Goal: Information Seeking & Learning: Learn about a topic

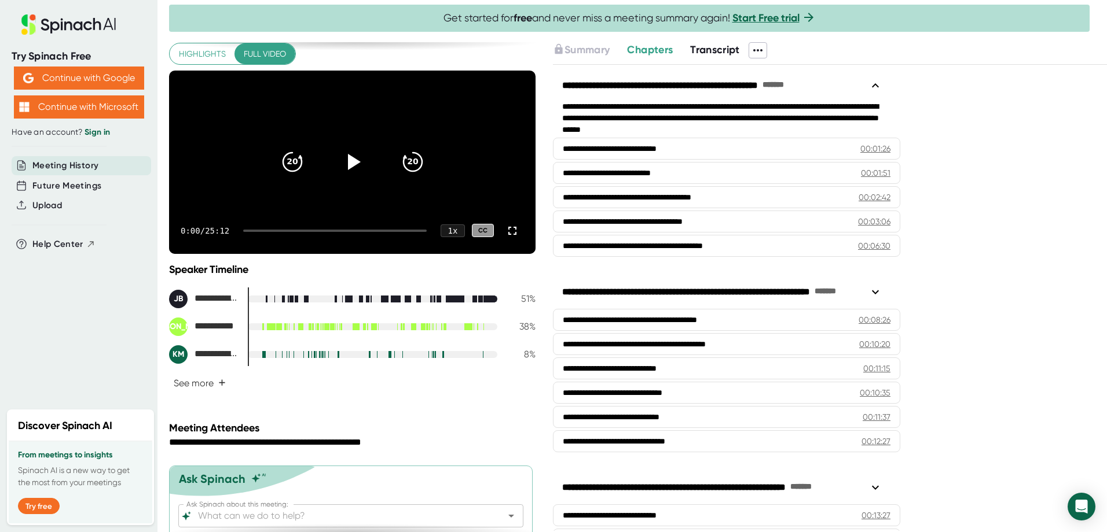
scroll to position [89, 0]
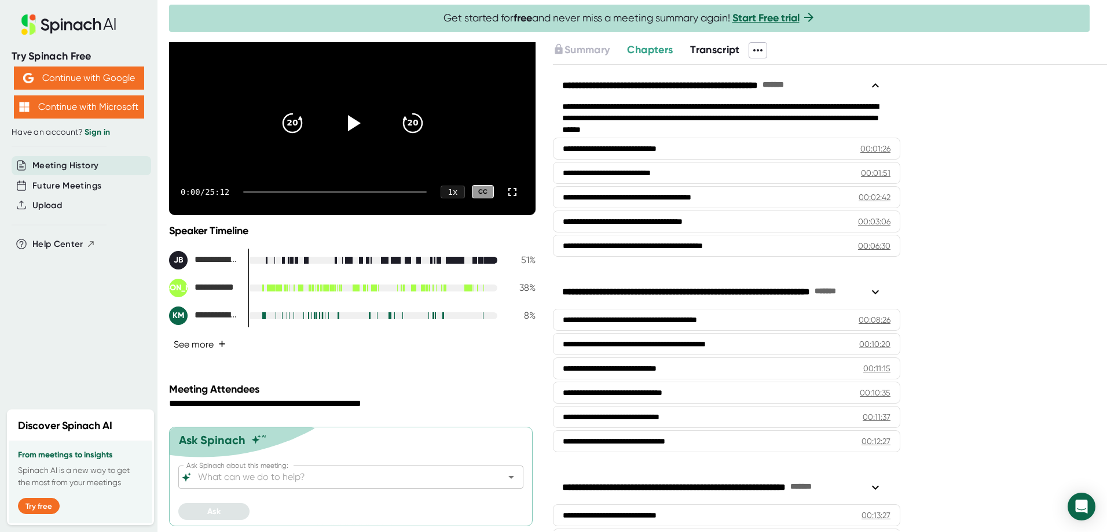
click at [219, 345] on span "+" at bounding box center [222, 344] width 8 height 9
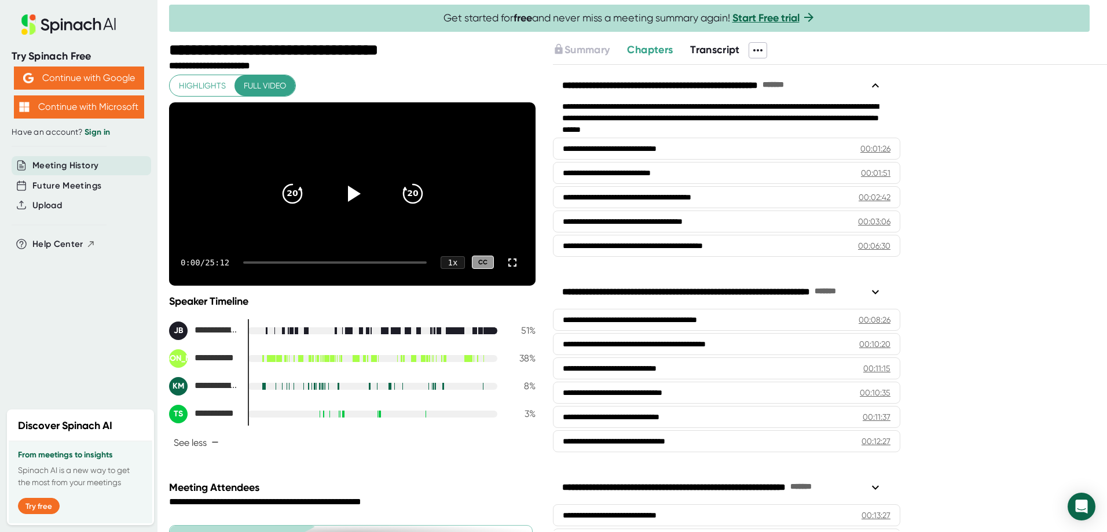
scroll to position [0, 0]
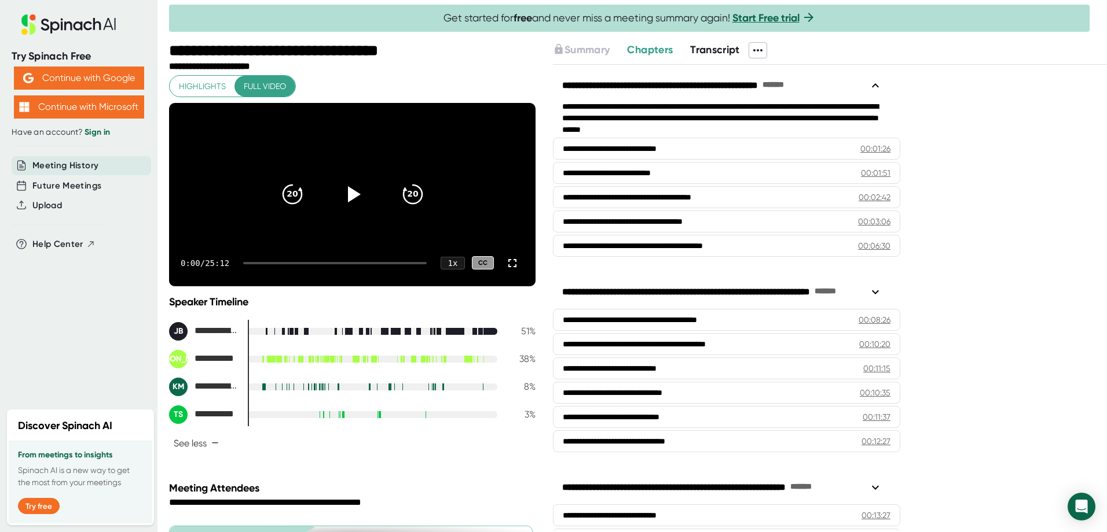
drag, startPoint x: 703, startPoint y: 47, endPoint x: 711, endPoint y: 46, distance: 8.9
click at [704, 47] on span "Transcript" at bounding box center [715, 49] width 50 height 13
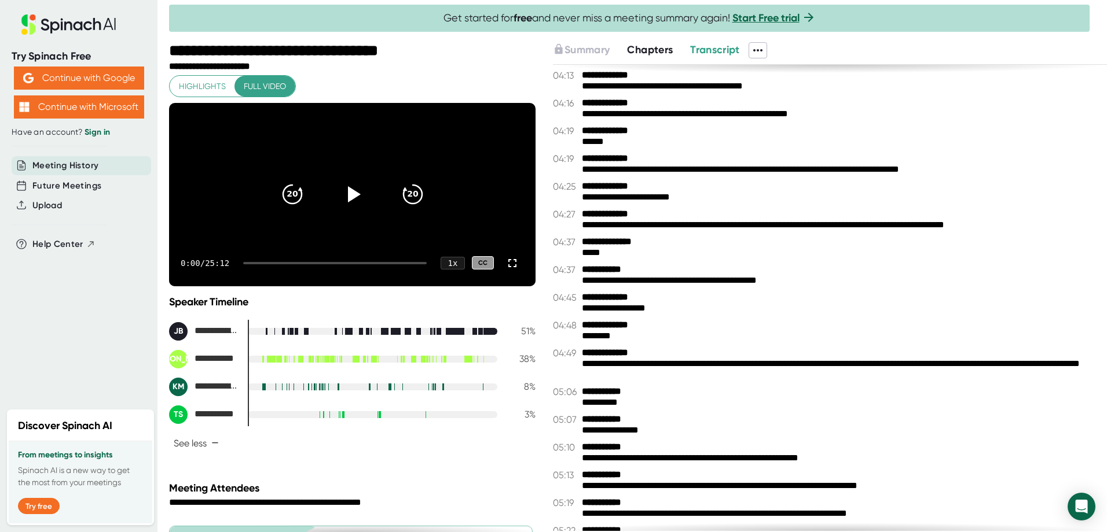
scroll to position [1852, 0]
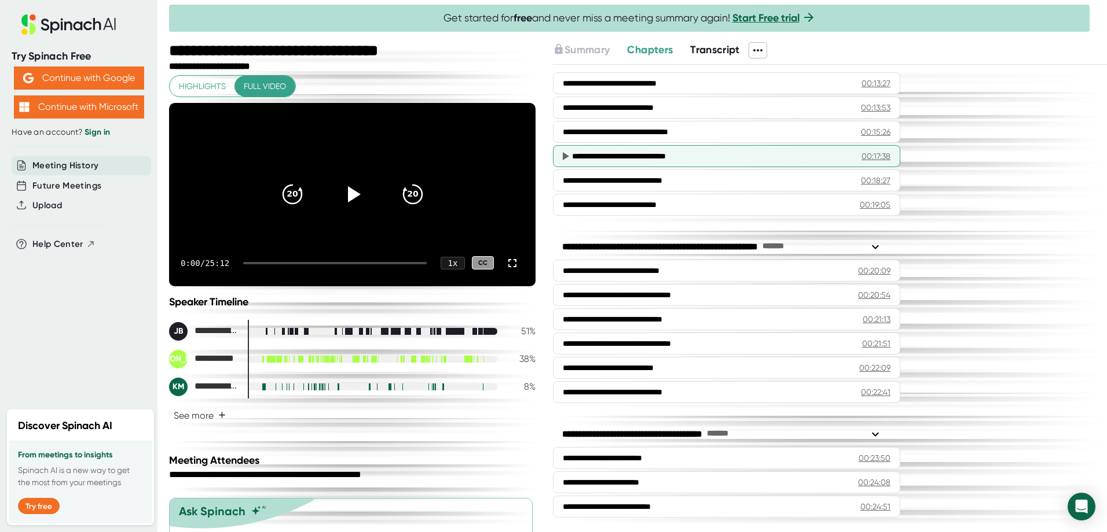
scroll to position [435, 0]
